Goal: Navigation & Orientation: Find specific page/section

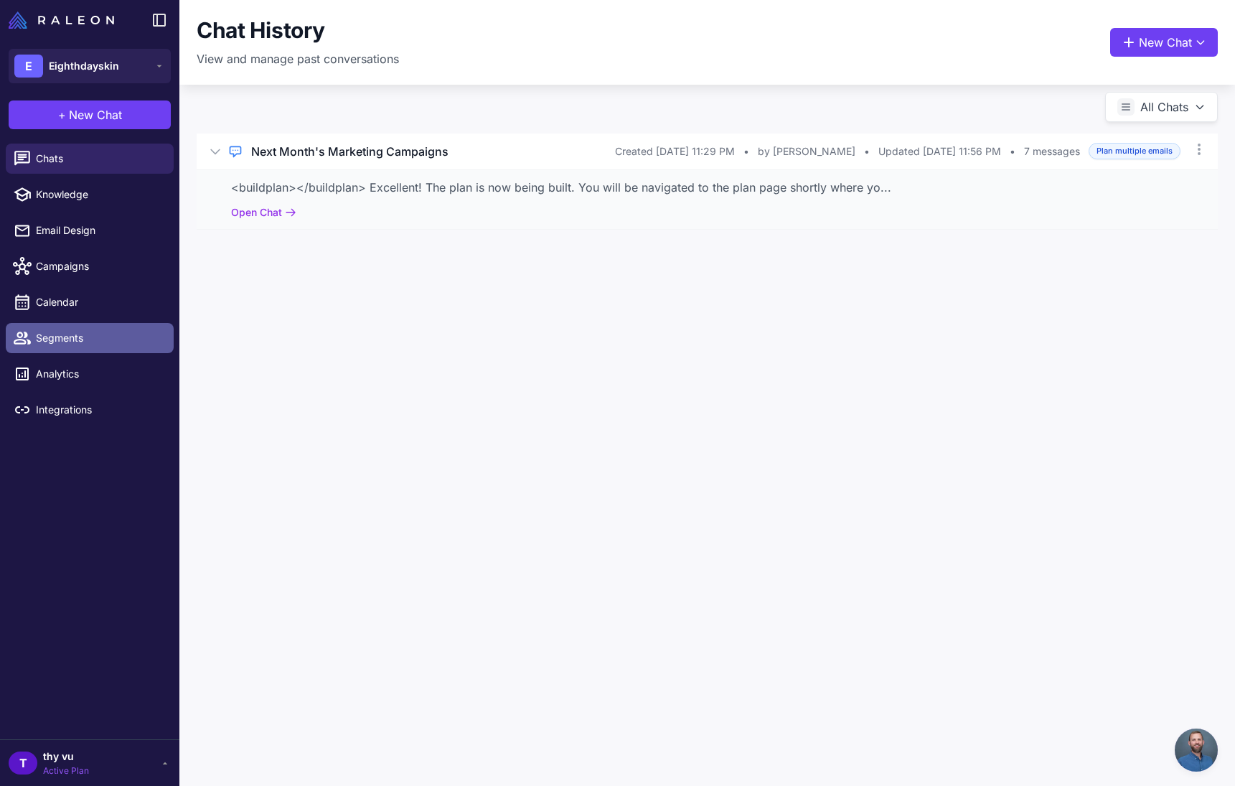
scroll to position [917, 0]
drag, startPoint x: 85, startPoint y: 305, endPoint x: 72, endPoint y: 327, distance: 25.1
click at [85, 305] on span "Calendar" at bounding box center [99, 302] width 126 height 16
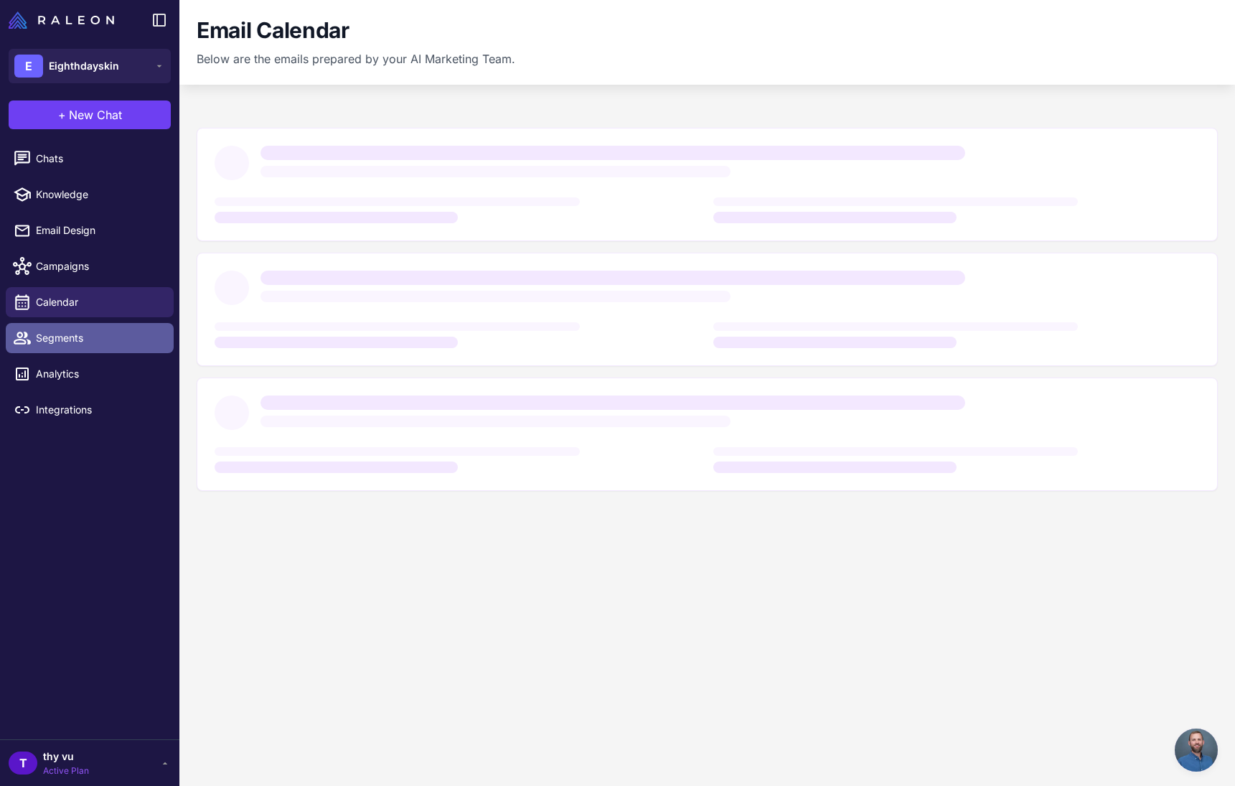
click at [68, 337] on span "Segments" at bounding box center [99, 338] width 126 height 16
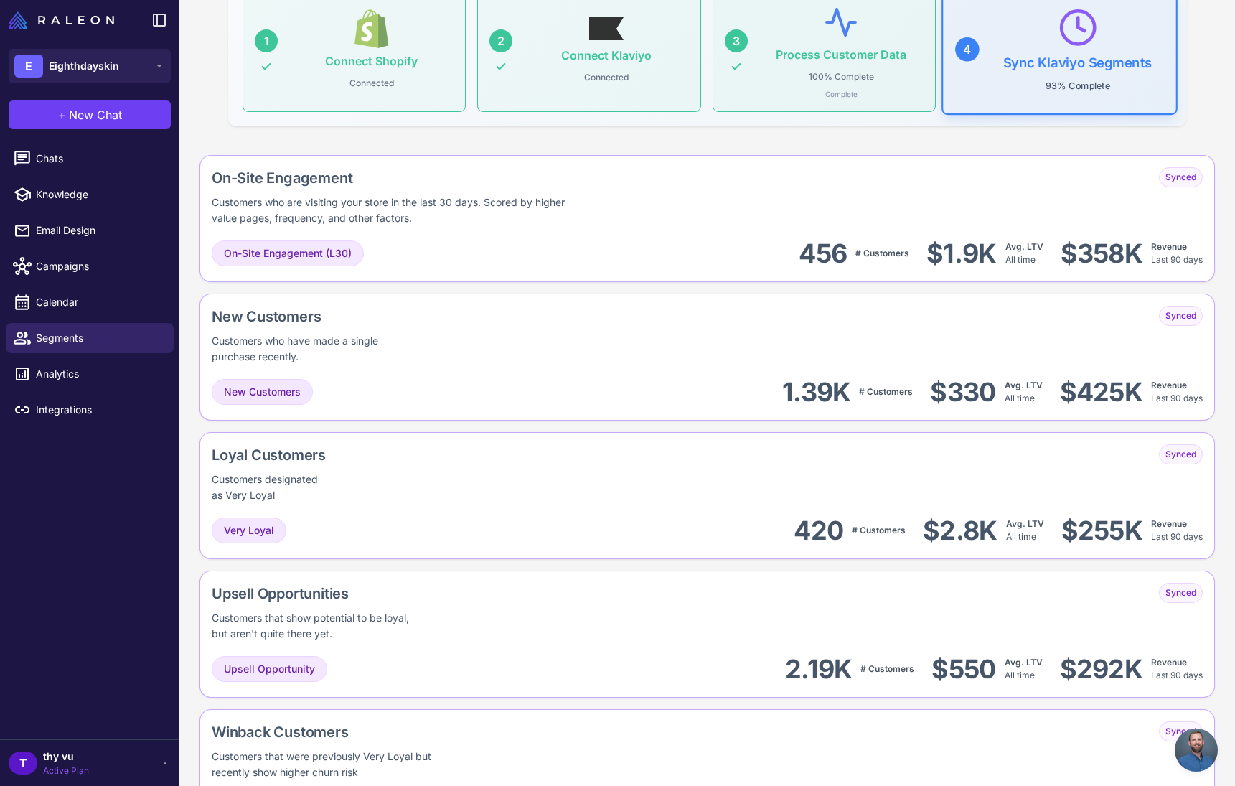
scroll to position [212, 0]
